Goal: Task Accomplishment & Management: Manage account settings

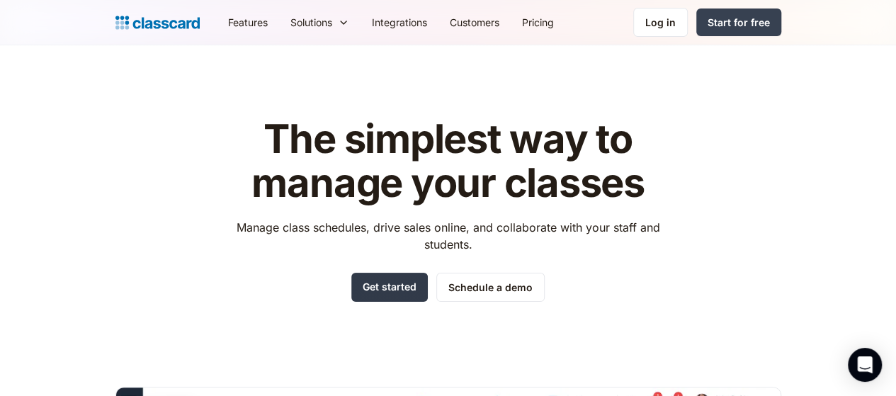
click at [380, 283] on link "Get started" at bounding box center [389, 287] width 76 height 29
click at [676, 27] on div "Log in" at bounding box center [660, 22] width 30 height 15
